Goal: Information Seeking & Learning: Learn about a topic

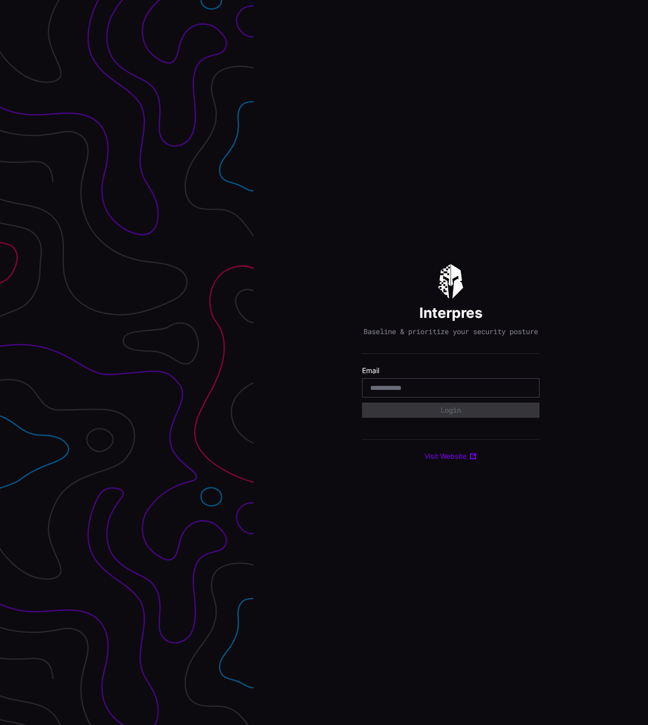
click at [408, 393] on input "email" at bounding box center [450, 387] width 161 height 9
type input "**********"
click at [455, 412] on button "Login" at bounding box center [451, 410] width 160 height 14
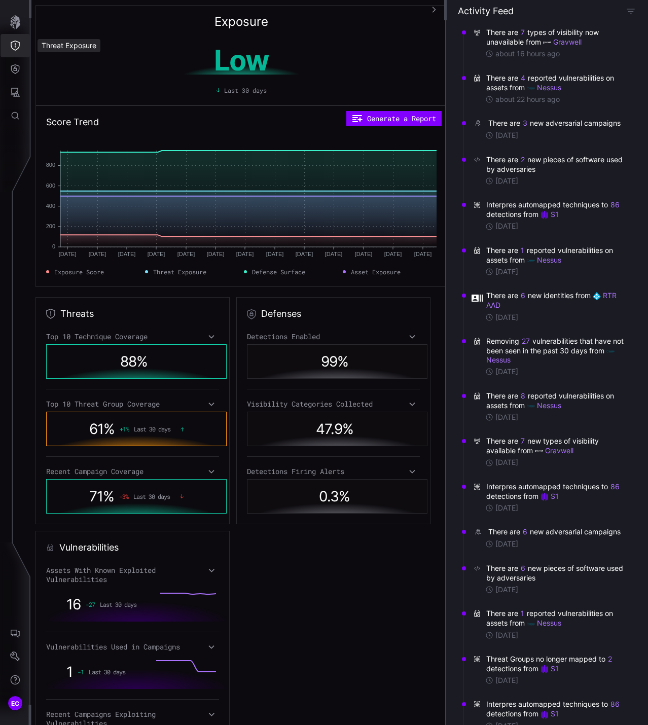
click at [16, 44] on icon "Threat Exposure" at bounding box center [15, 46] width 10 height 10
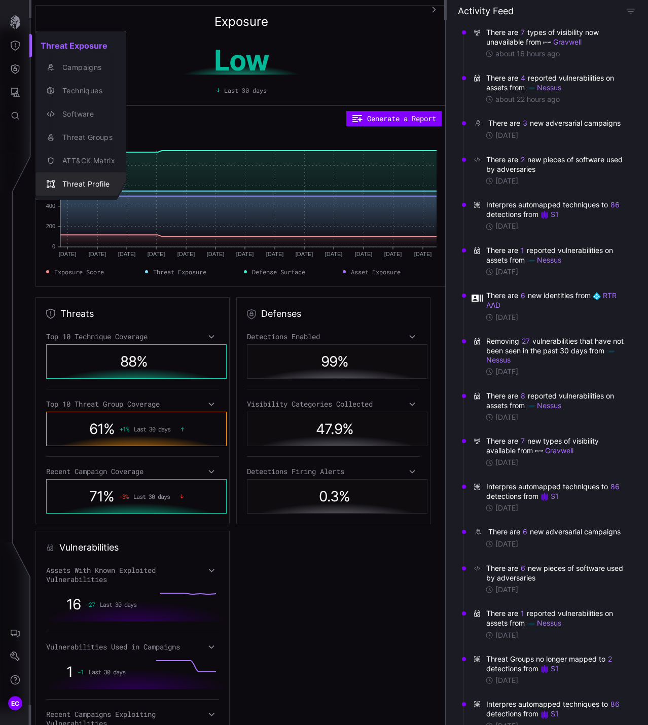
click at [91, 185] on div "Threat Profile" at bounding box center [86, 184] width 58 height 13
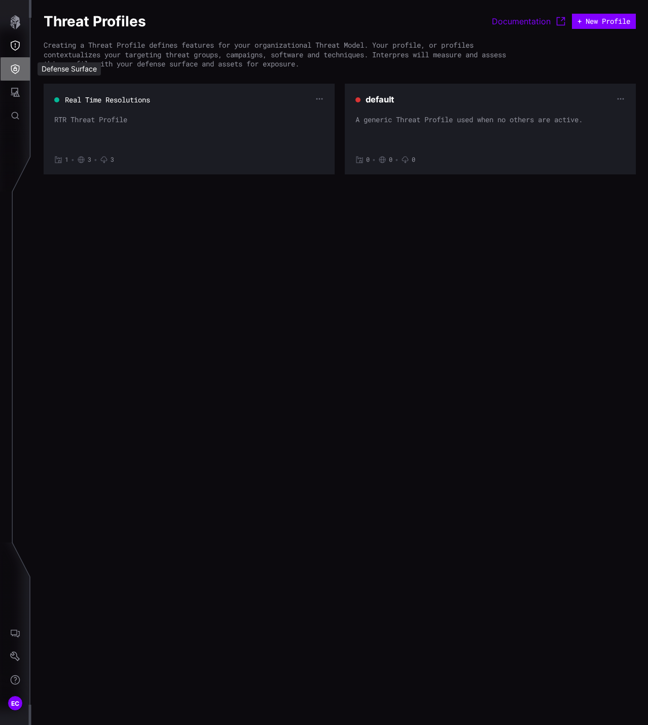
click at [20, 74] on icon "Defense Surface" at bounding box center [15, 69] width 10 height 10
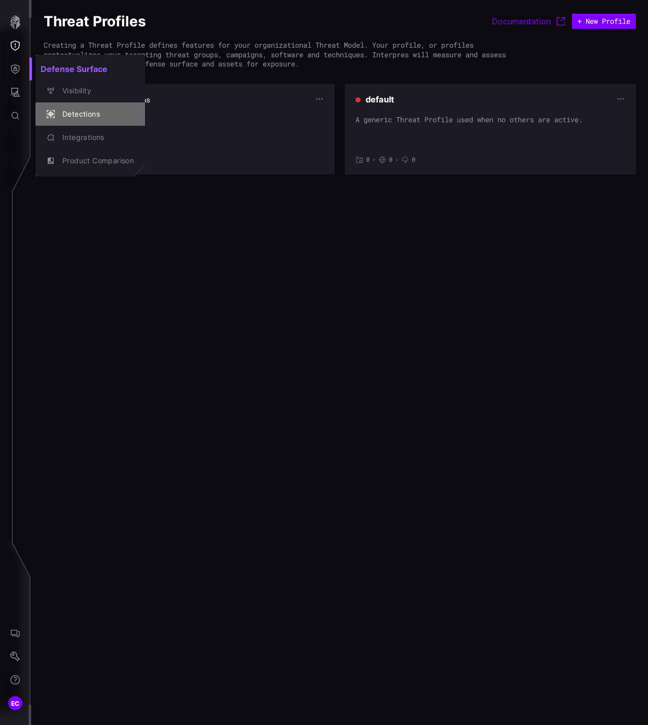
click at [79, 115] on div "Detections" at bounding box center [95, 114] width 77 height 13
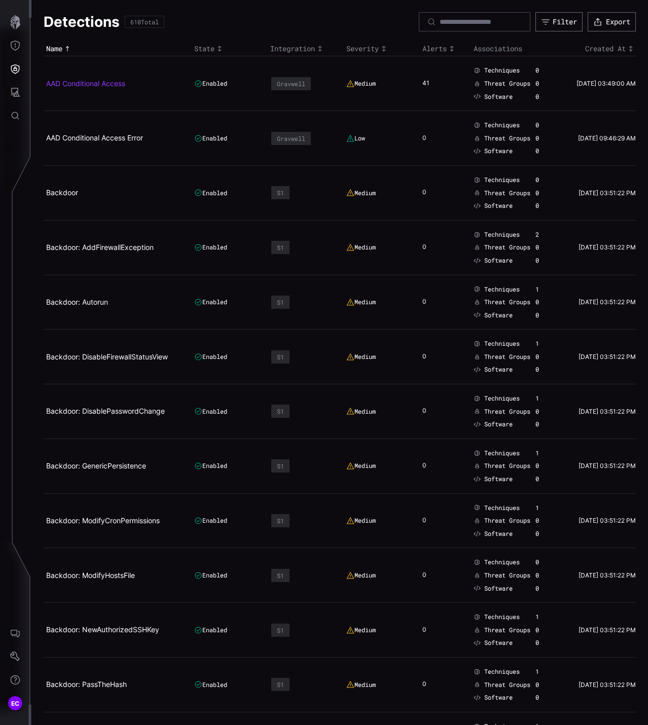
click at [58, 85] on link "AAD Conditional Access" at bounding box center [85, 83] width 79 height 9
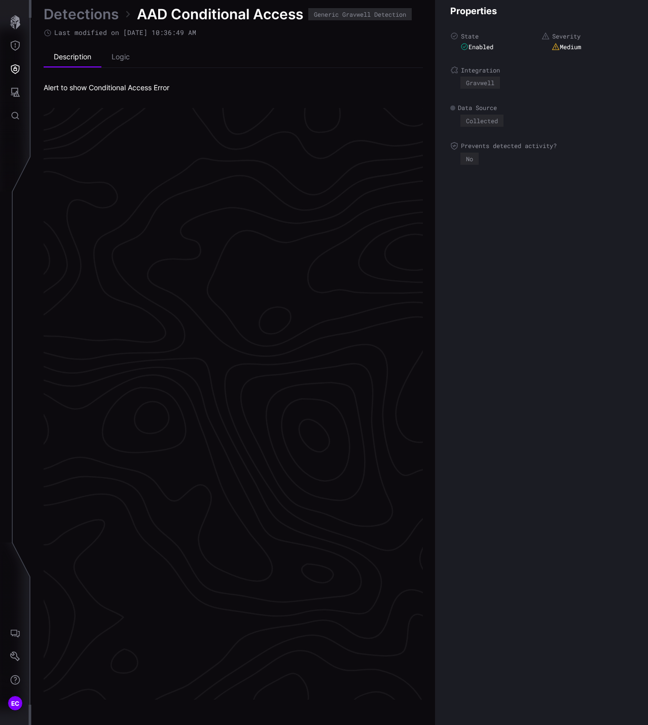
scroll to position [1990, 575]
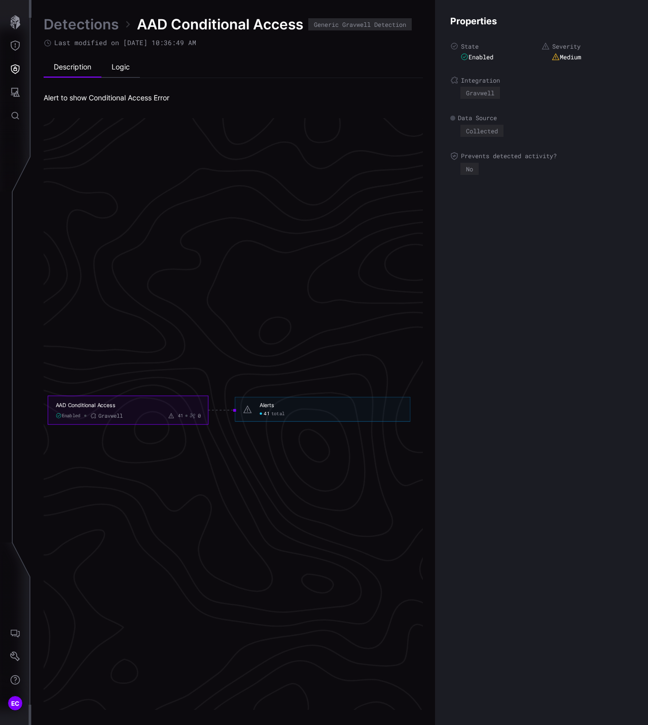
click at [135, 62] on li "Logic" at bounding box center [120, 67] width 39 height 20
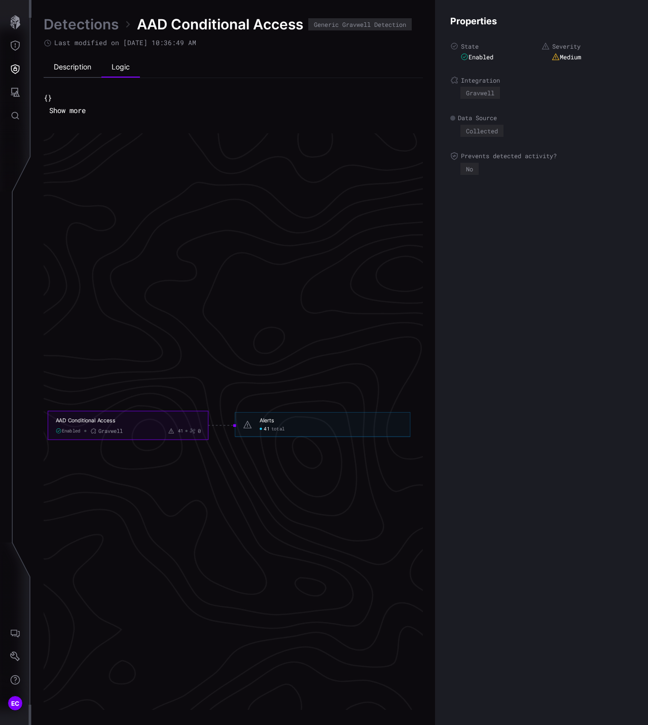
click at [73, 72] on li "Description" at bounding box center [73, 67] width 58 height 20
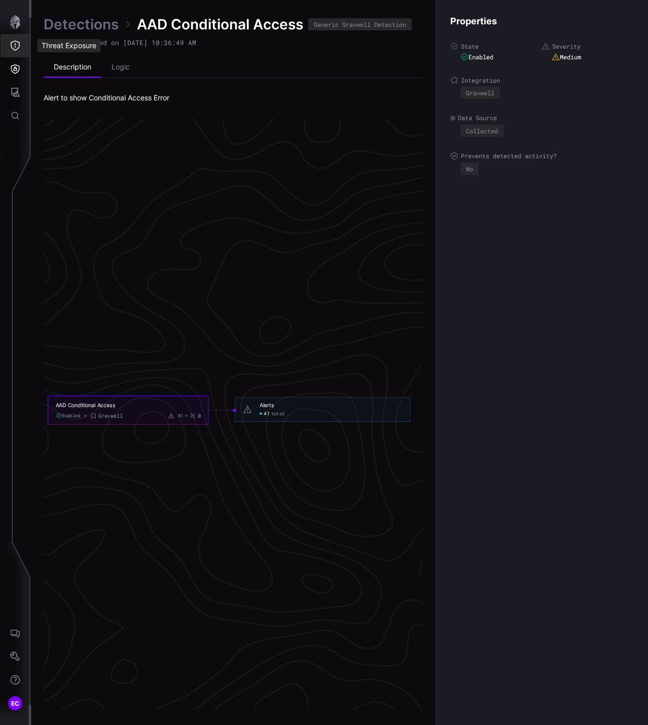
click at [20, 44] on button "Threat Exposure" at bounding box center [15, 45] width 29 height 23
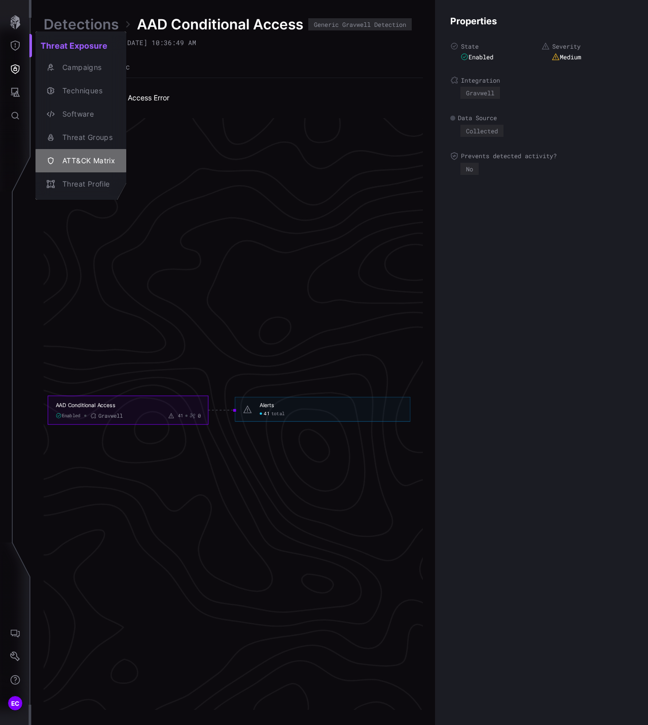
click at [87, 157] on div "ATT&CK Matrix" at bounding box center [86, 161] width 58 height 13
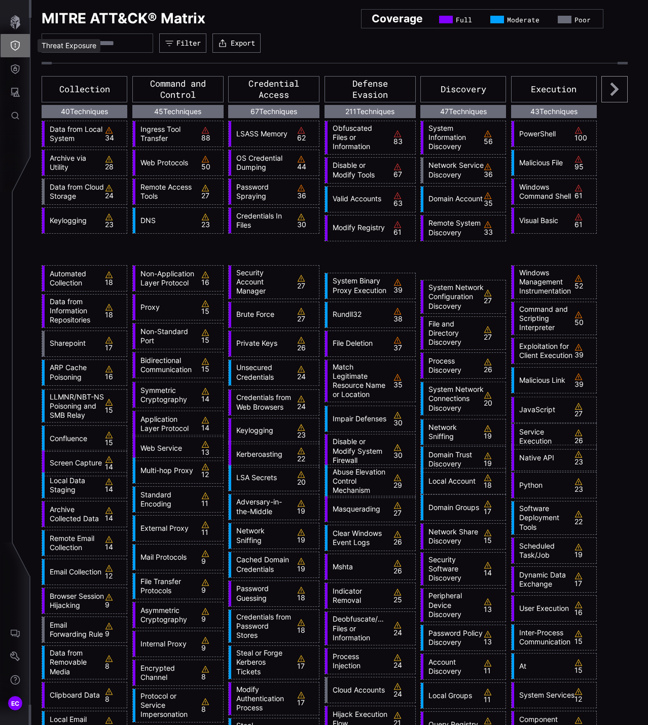
click at [12, 46] on icon "Threat Exposure" at bounding box center [15, 46] width 10 height 10
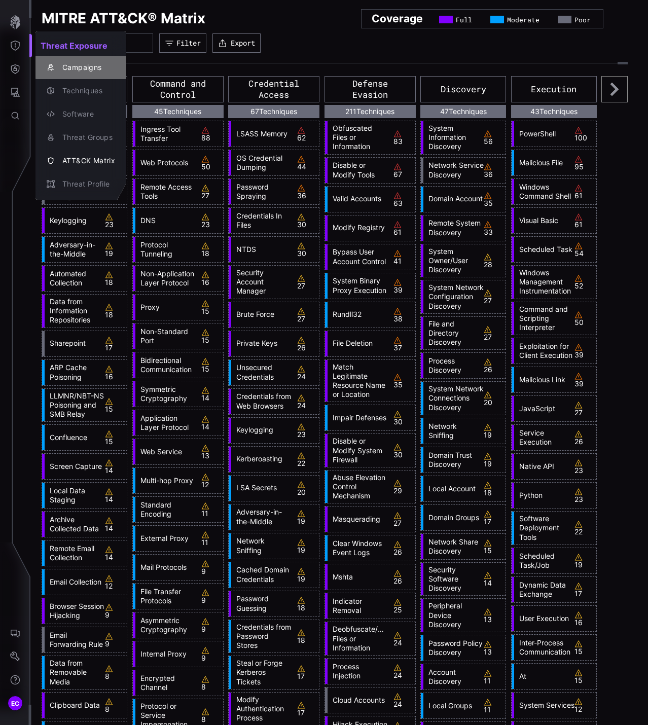
click at [93, 70] on div "Campaigns" at bounding box center [86, 67] width 58 height 13
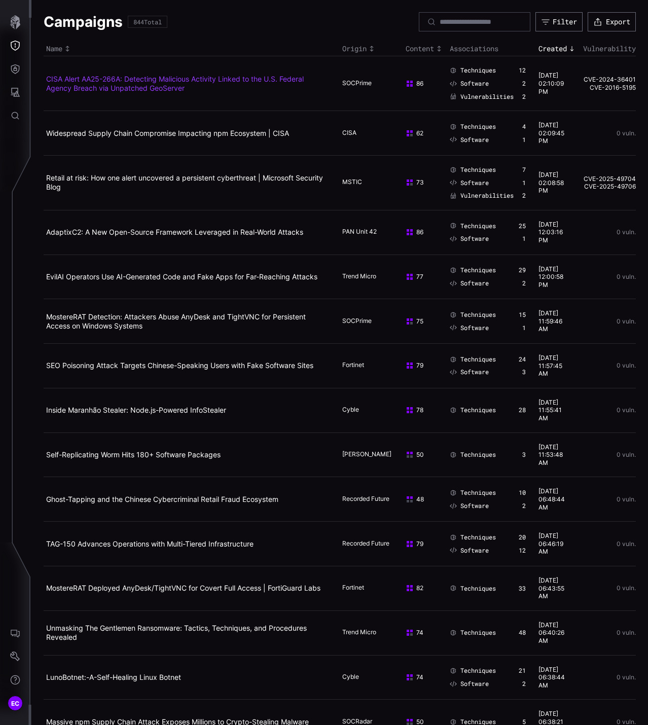
click at [119, 80] on link "CISA Alert AA25-266A: Detecting Malicious Activity Linked to the U.S. Federal A…" at bounding box center [175, 84] width 258 height 18
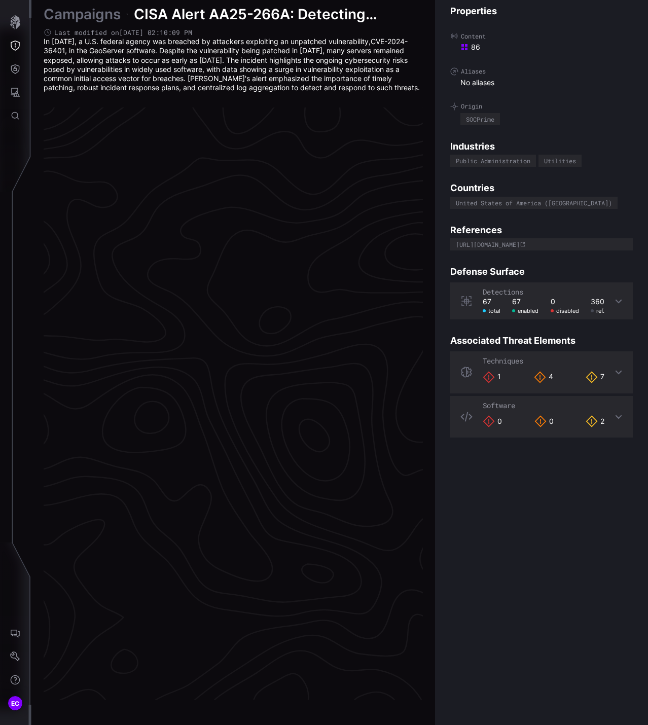
scroll to position [1990, 575]
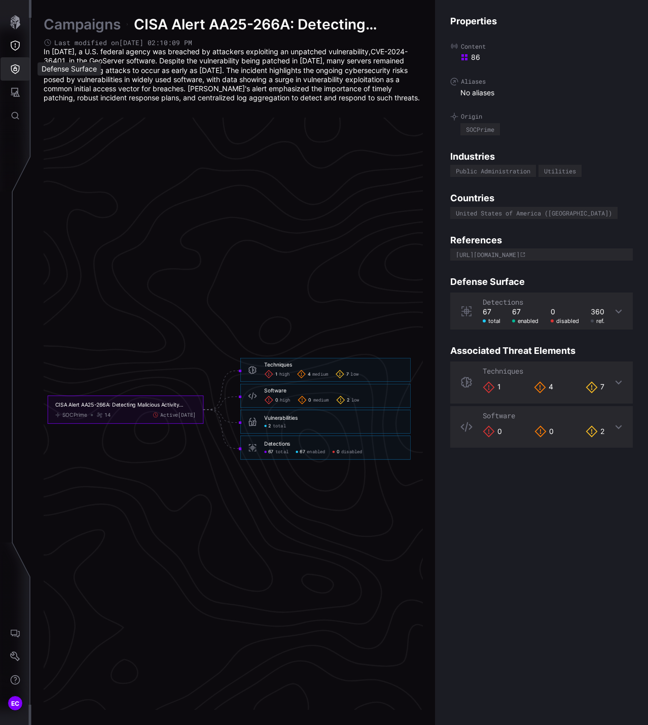
click at [16, 68] on icon "Defense Surface" at bounding box center [15, 69] width 9 height 10
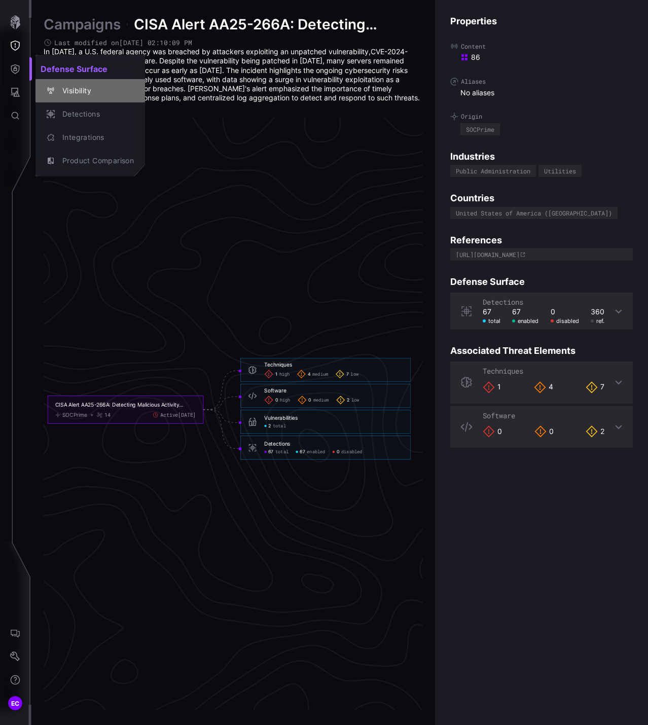
click at [78, 94] on div "Visibility" at bounding box center [95, 91] width 77 height 13
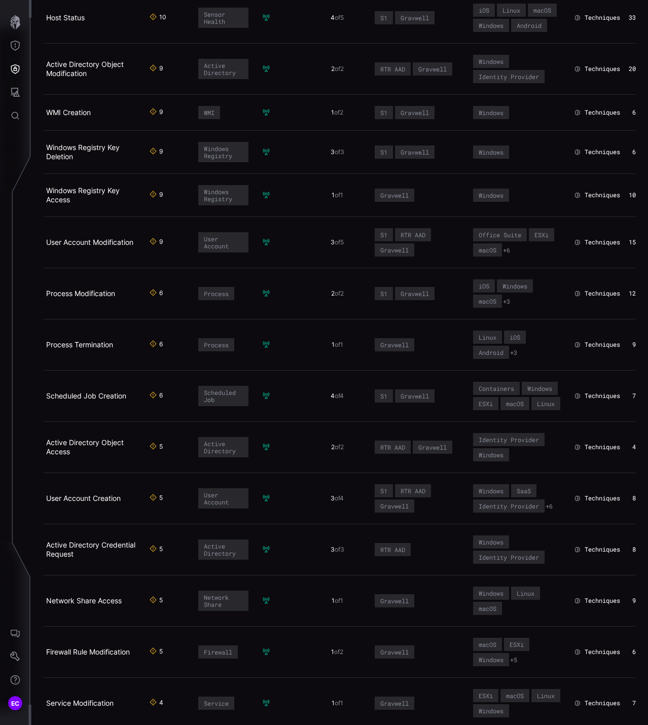
scroll to position [1572, 0]
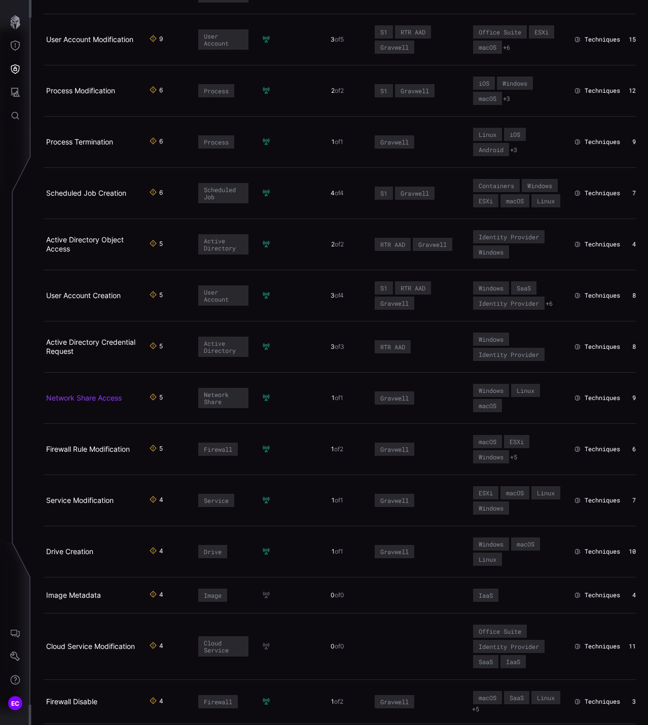
click at [91, 402] on link "Network Share Access" at bounding box center [84, 398] width 76 height 9
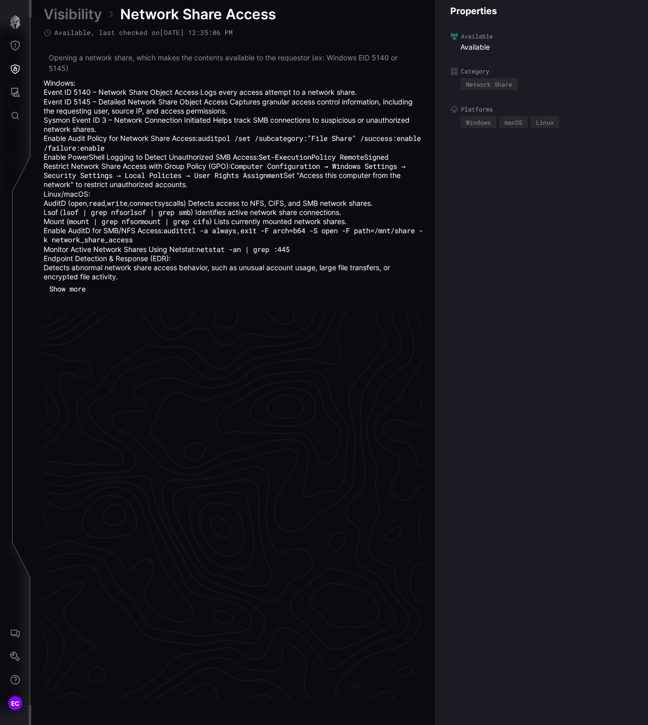
scroll to position [2092, 575]
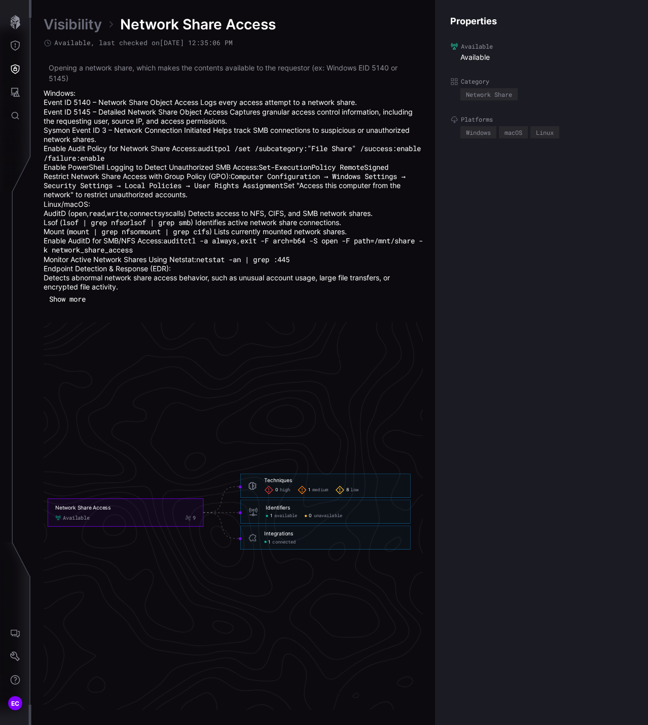
click at [64, 24] on link "Visibility" at bounding box center [73, 24] width 58 height 18
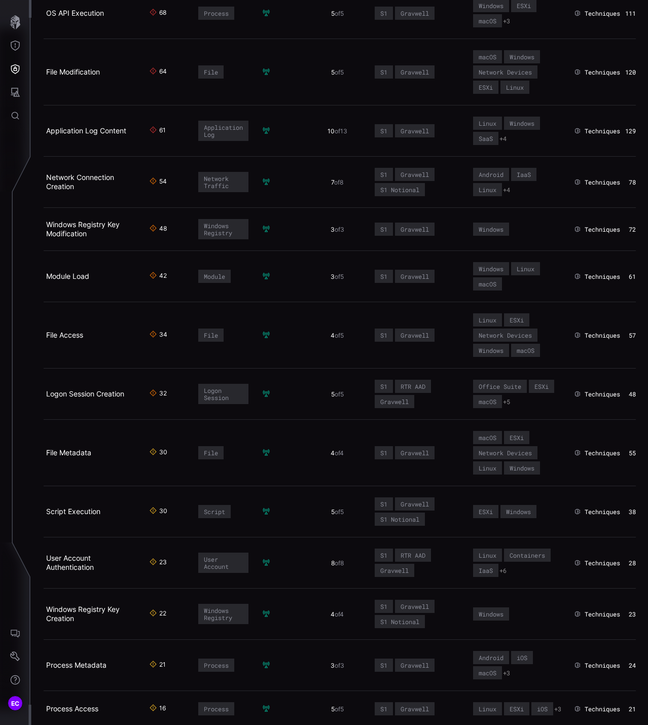
scroll to position [406, 0]
